Goal: Contribute content: Add original content to the website for others to see

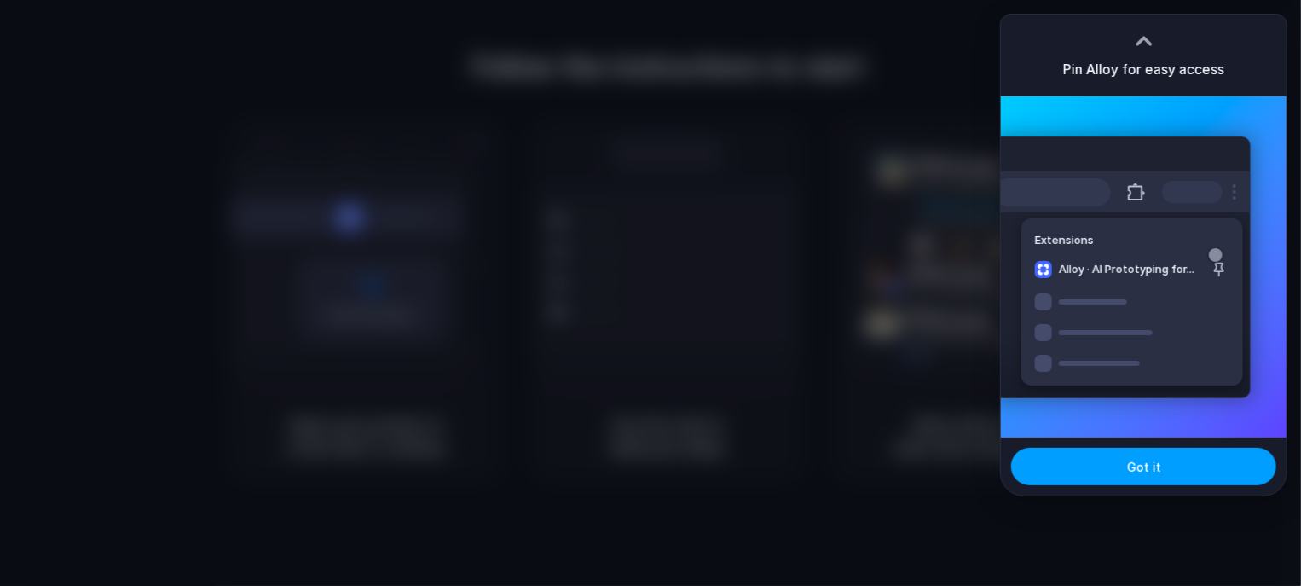
click at [1165, 474] on button "Got it" at bounding box center [1143, 467] width 265 height 38
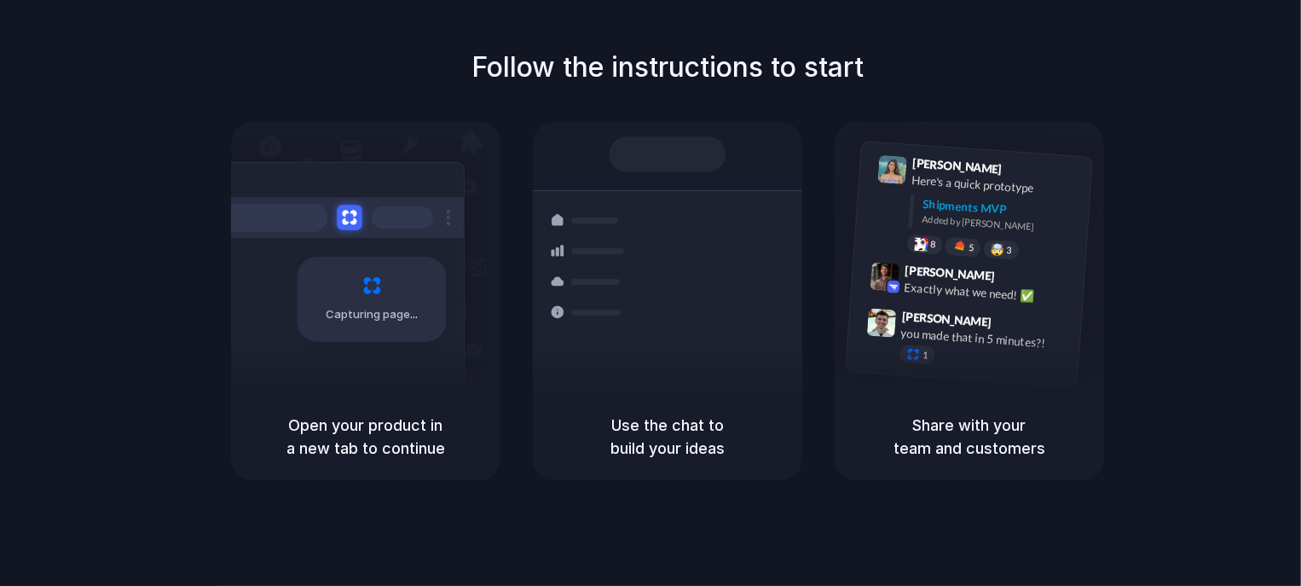
click at [348, 221] on button at bounding box center [349, 217] width 25 height 25
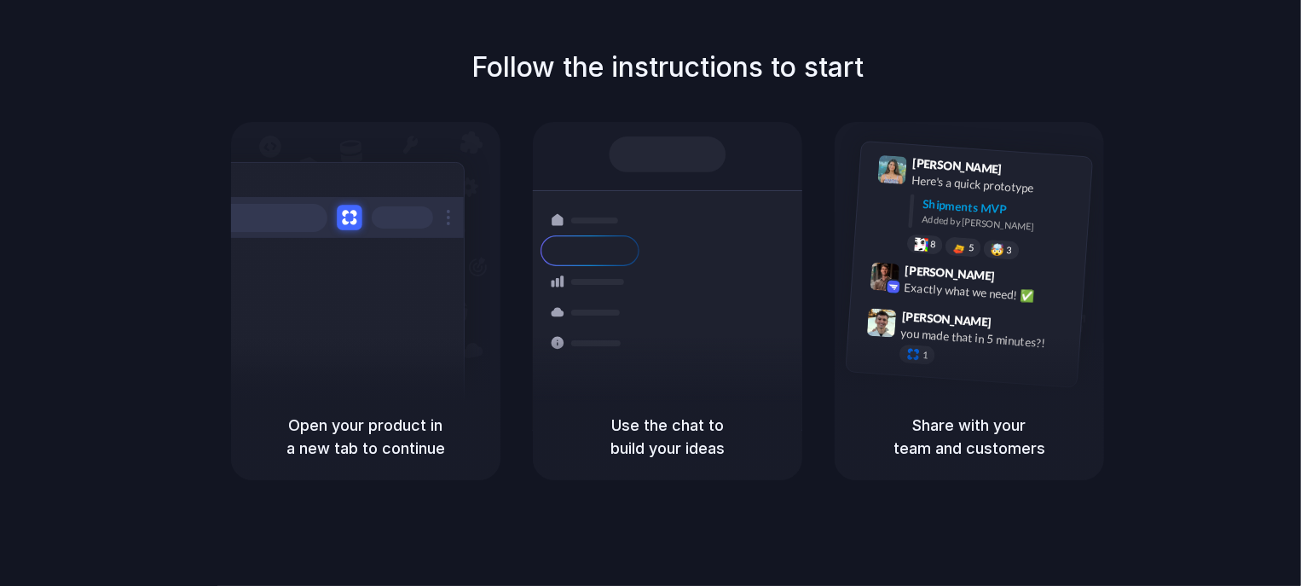
click at [348, 221] on button at bounding box center [349, 217] width 25 height 25
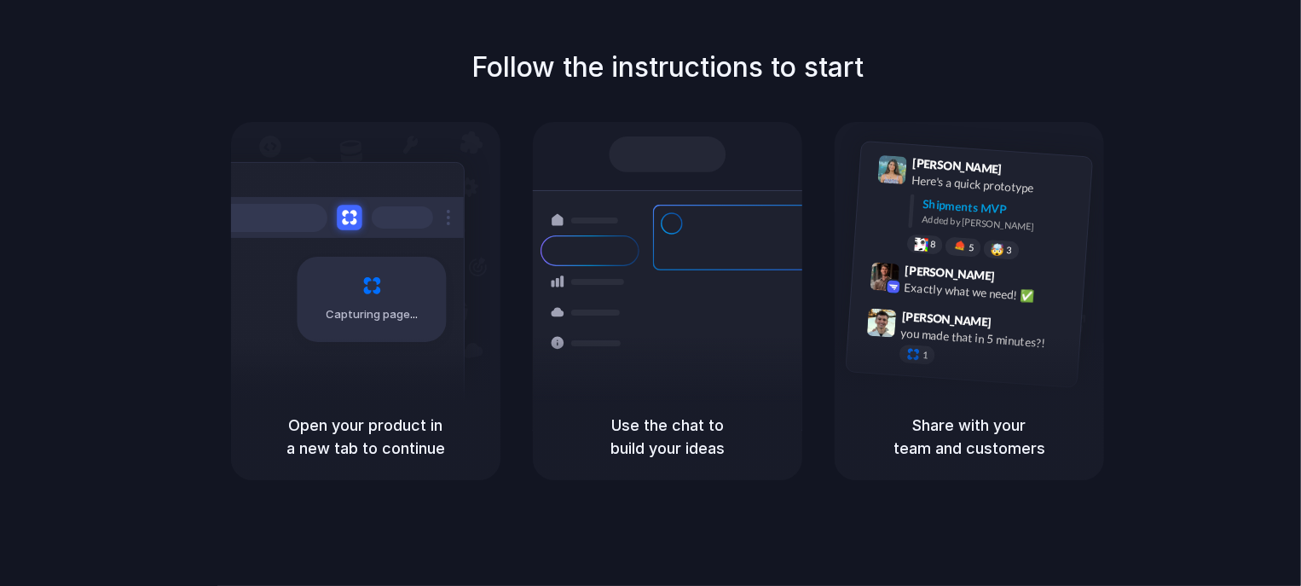
click at [346, 221] on button at bounding box center [349, 217] width 25 height 25
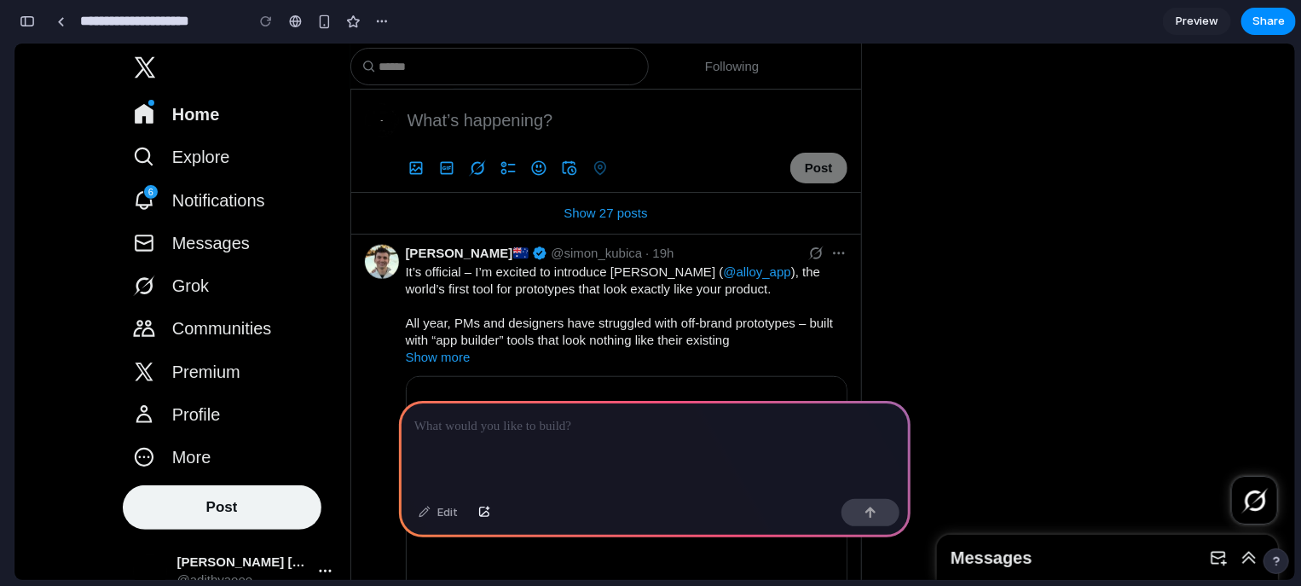
click at [208, 157] on span "Explore" at bounding box center [201, 156] width 58 height 19
click at [200, 199] on span "Notifications" at bounding box center [218, 199] width 93 height 19
click at [518, 416] on p at bounding box center [654, 426] width 481 height 20
